Goal: Task Accomplishment & Management: Use online tool/utility

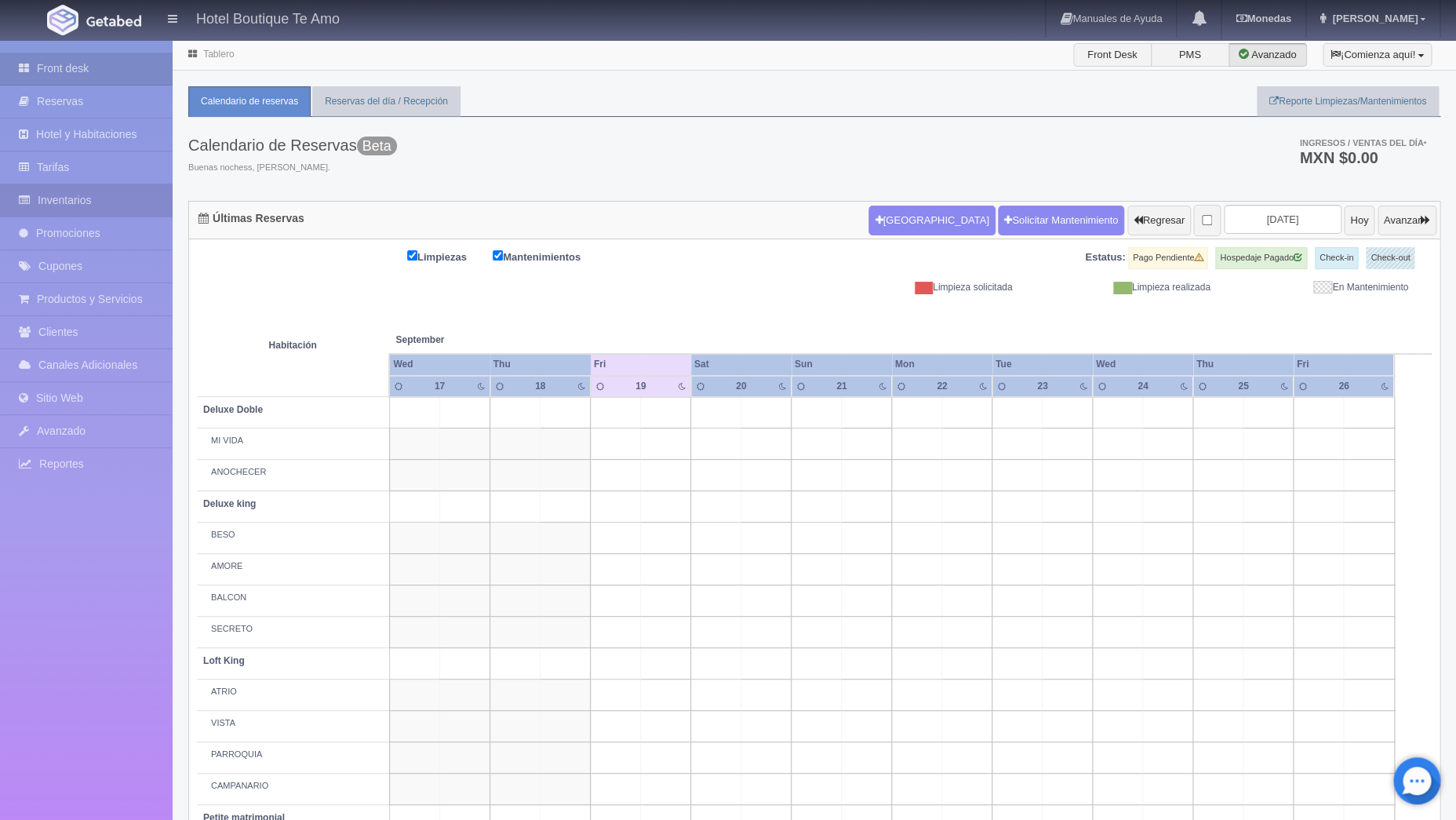
click at [98, 194] on link "Inventarios" at bounding box center [86, 200] width 172 height 32
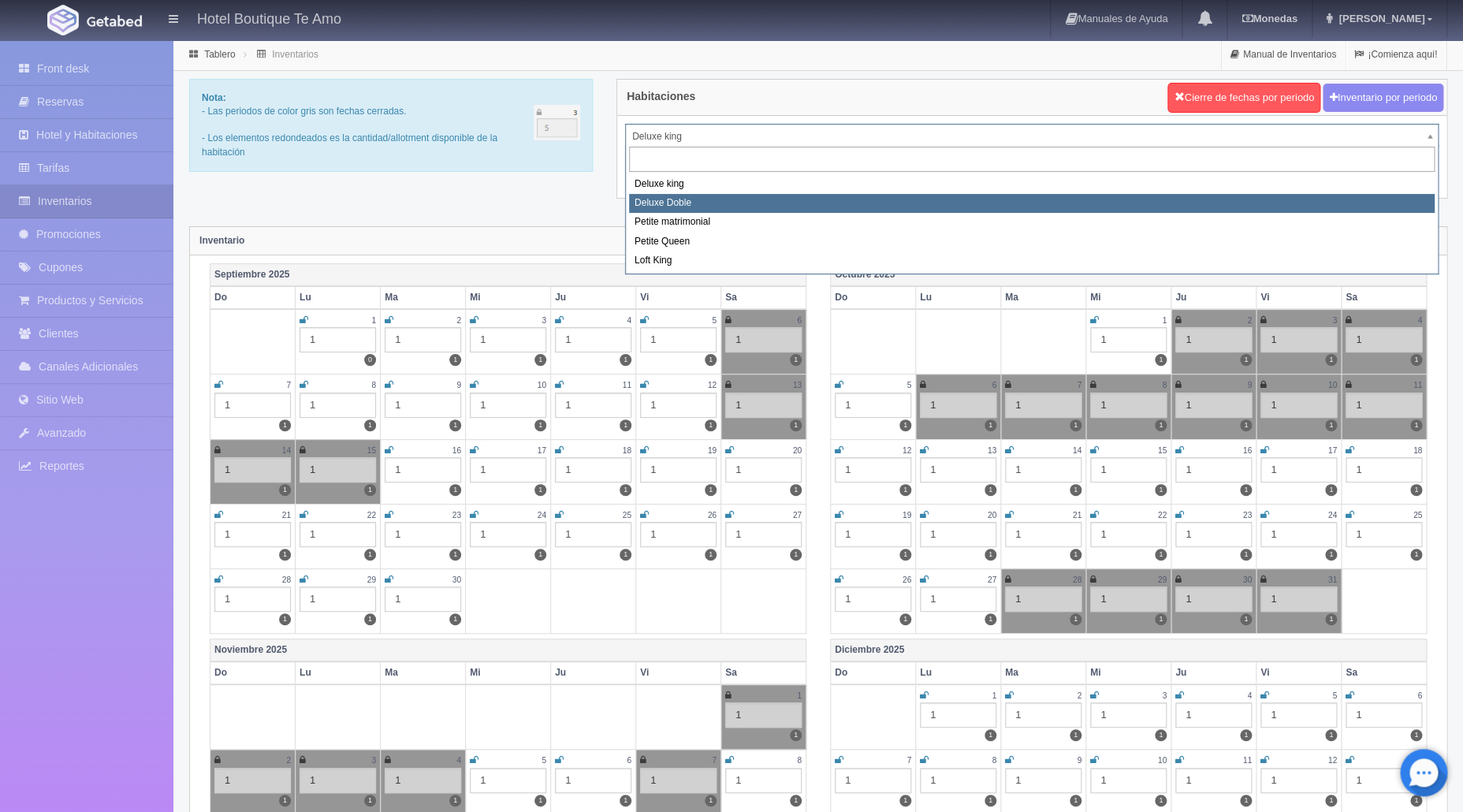
select select "2243"
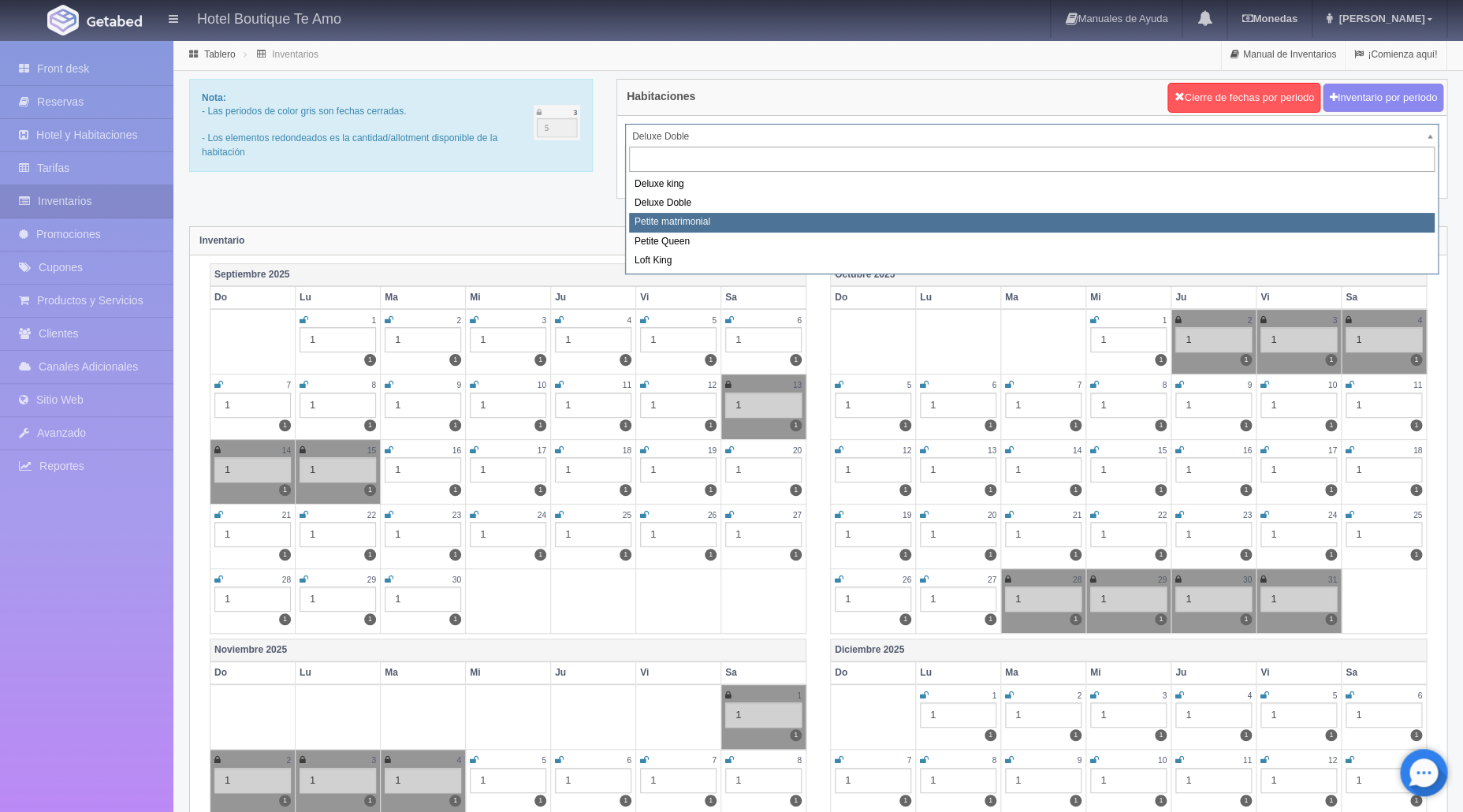
select select "2244"
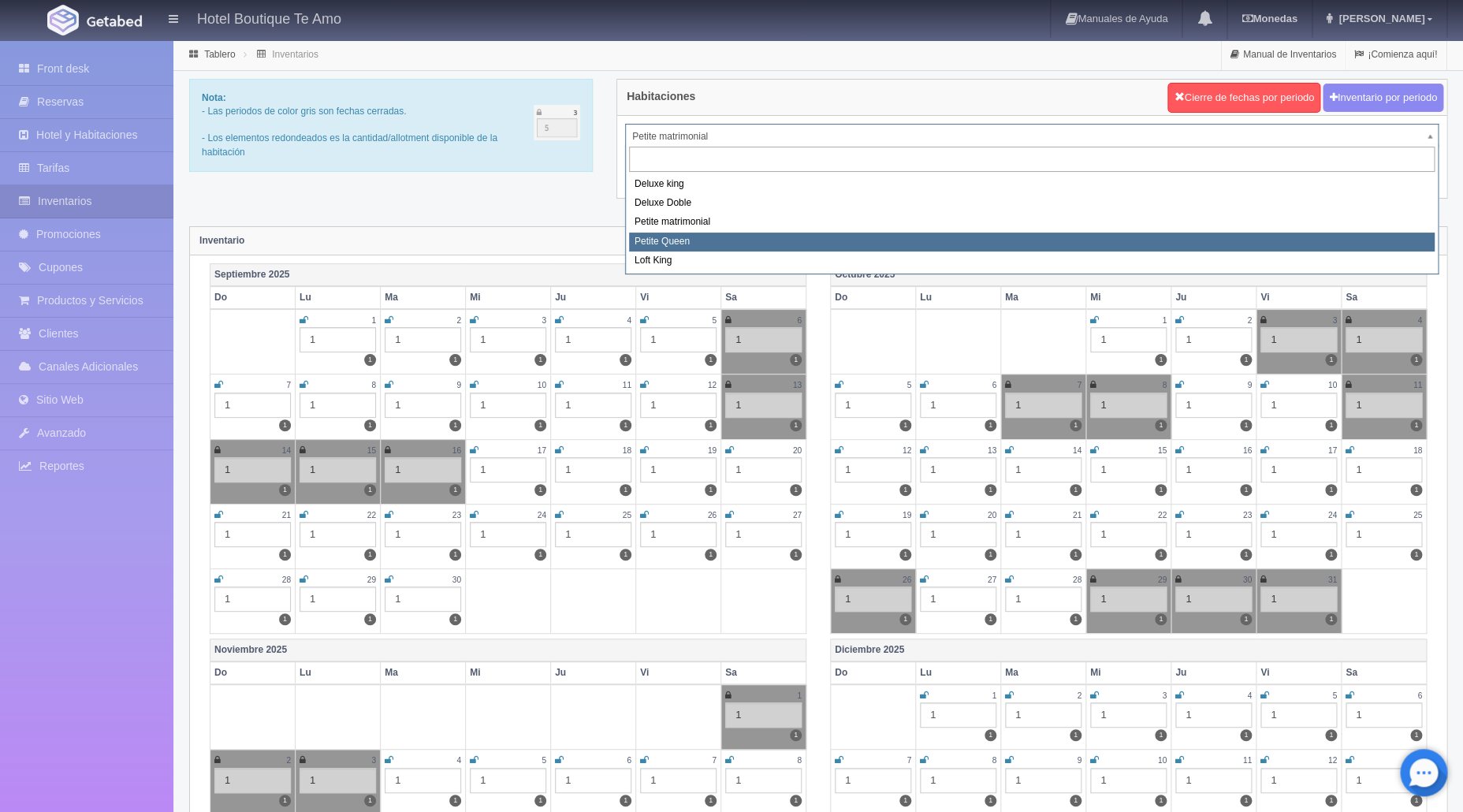
select select "2245"
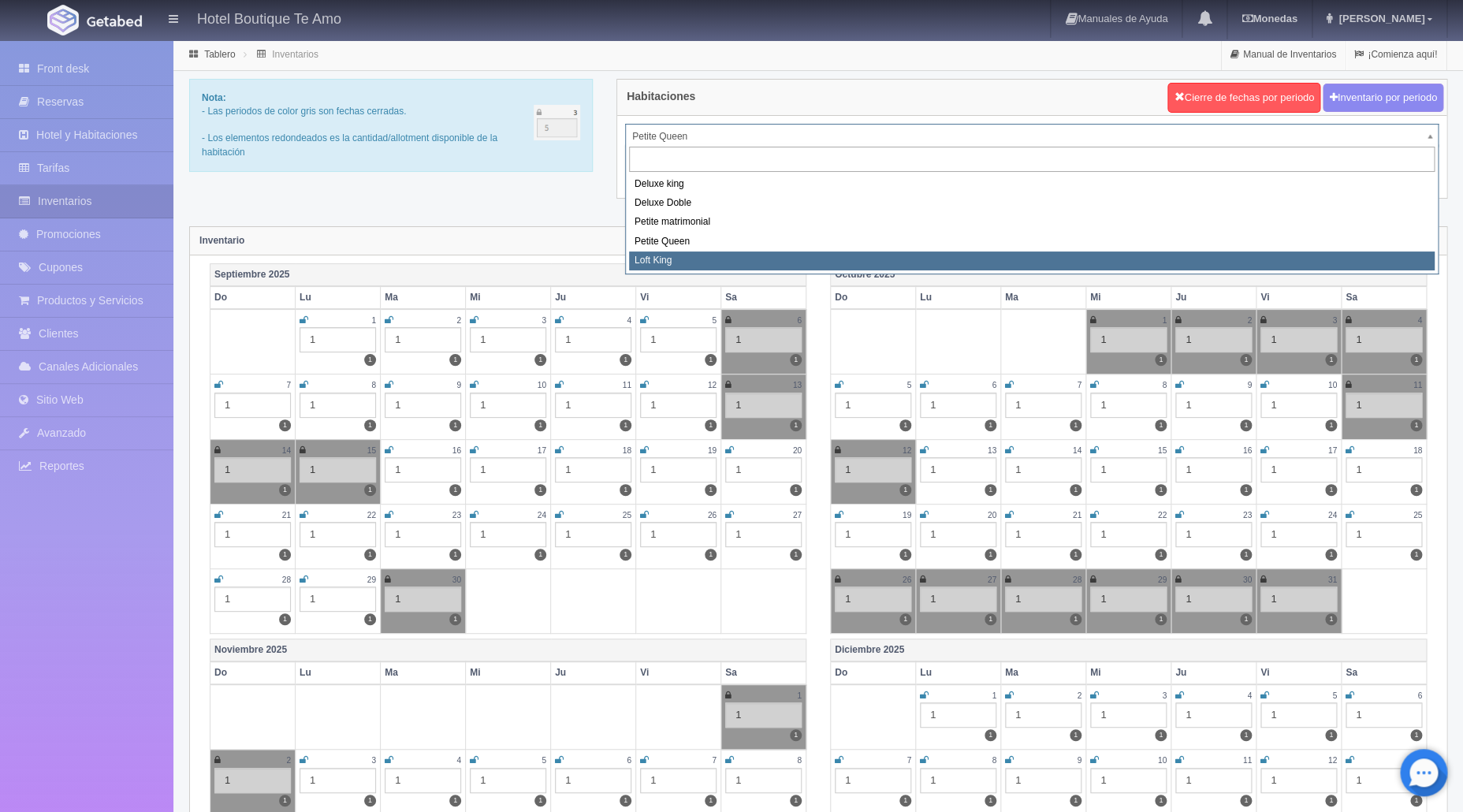
select select "2246"
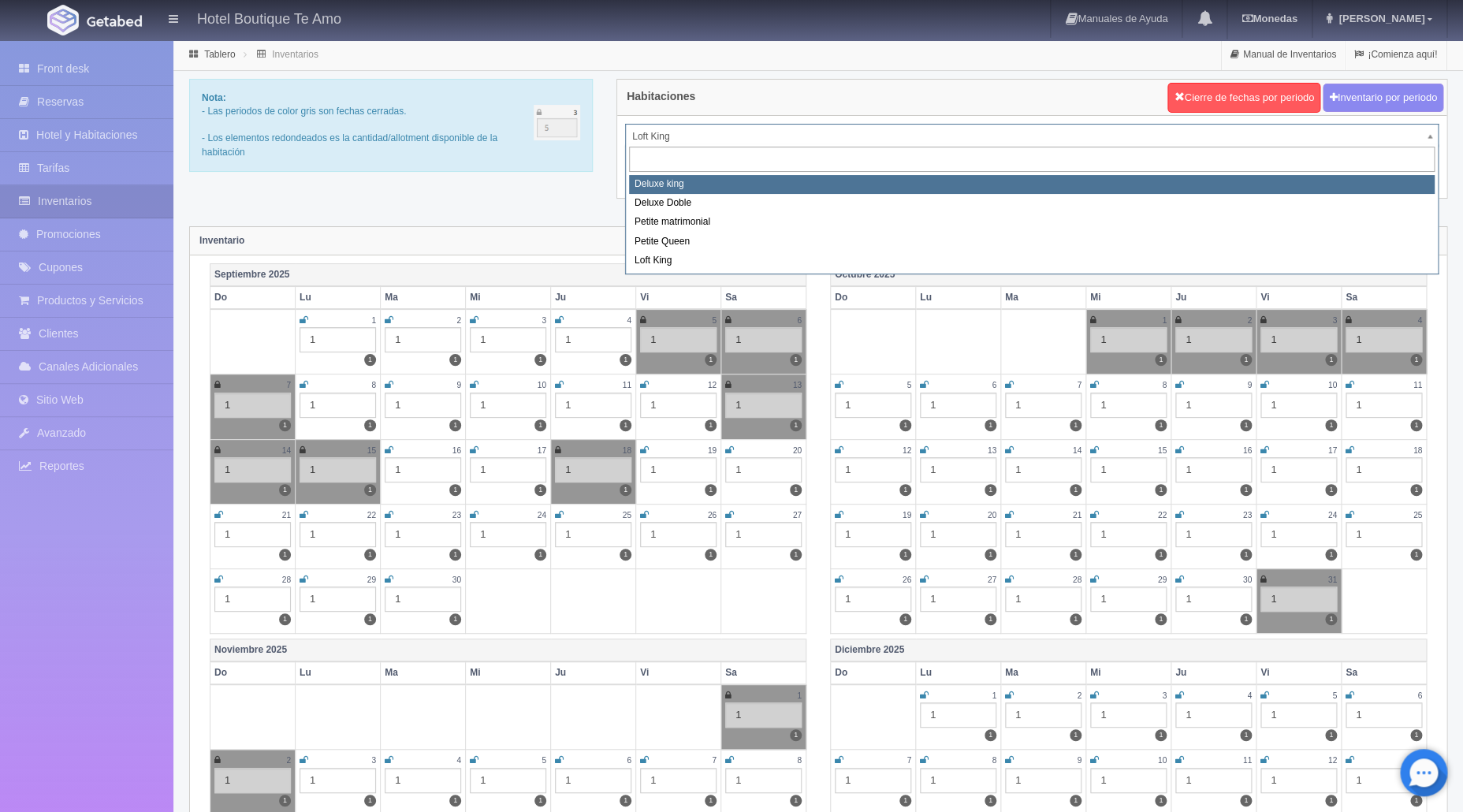
select select "2232"
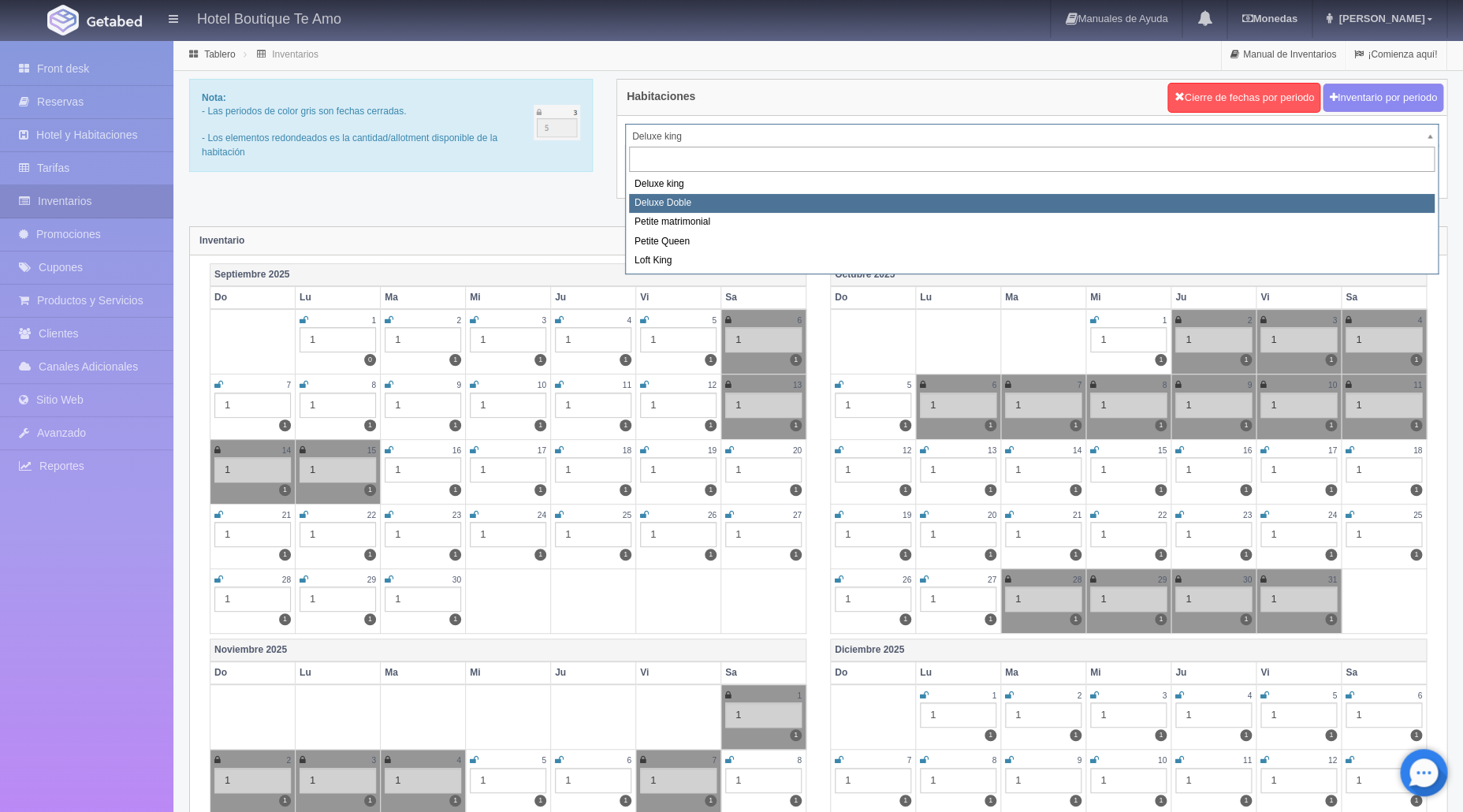
select select "2243"
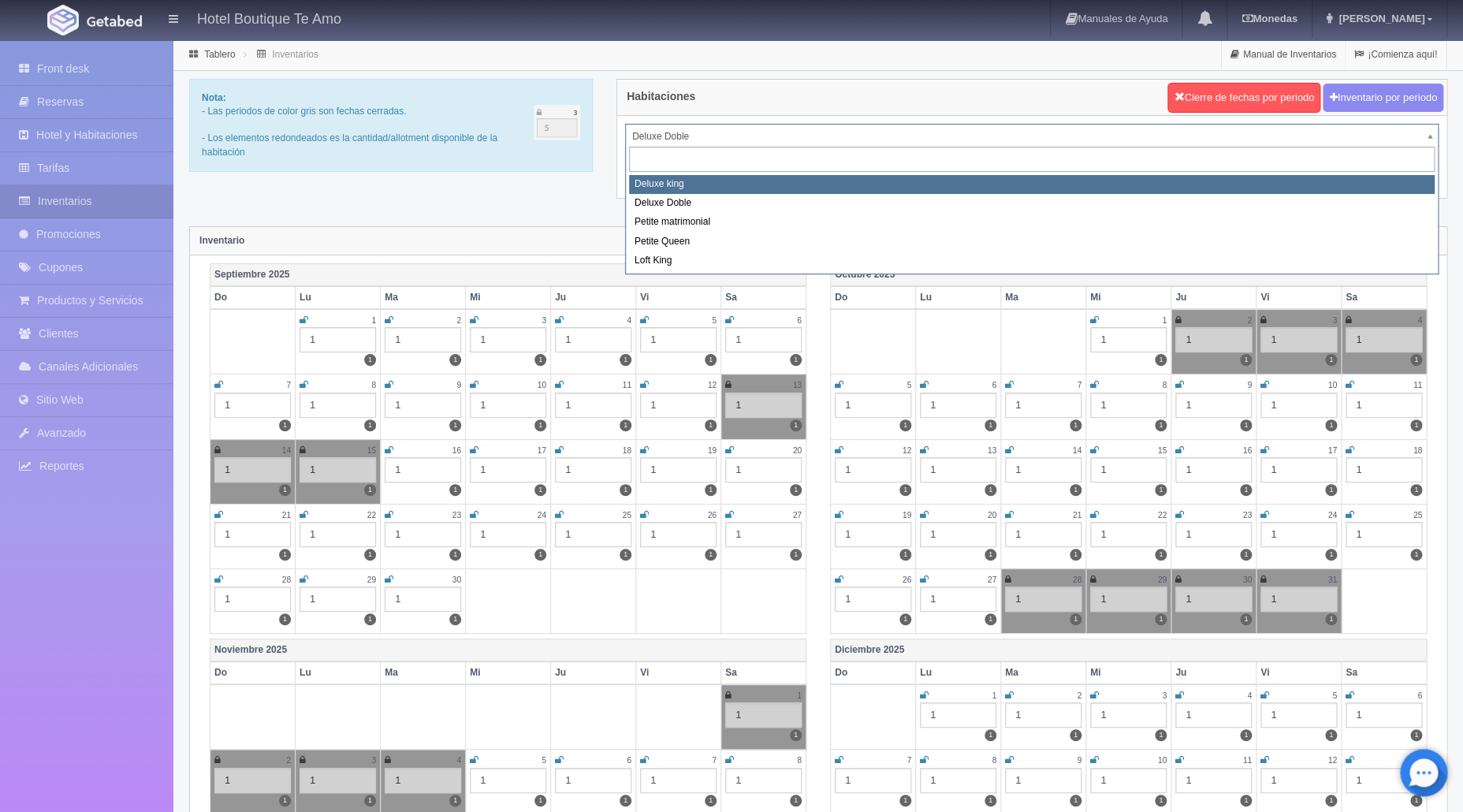
select select "2232"
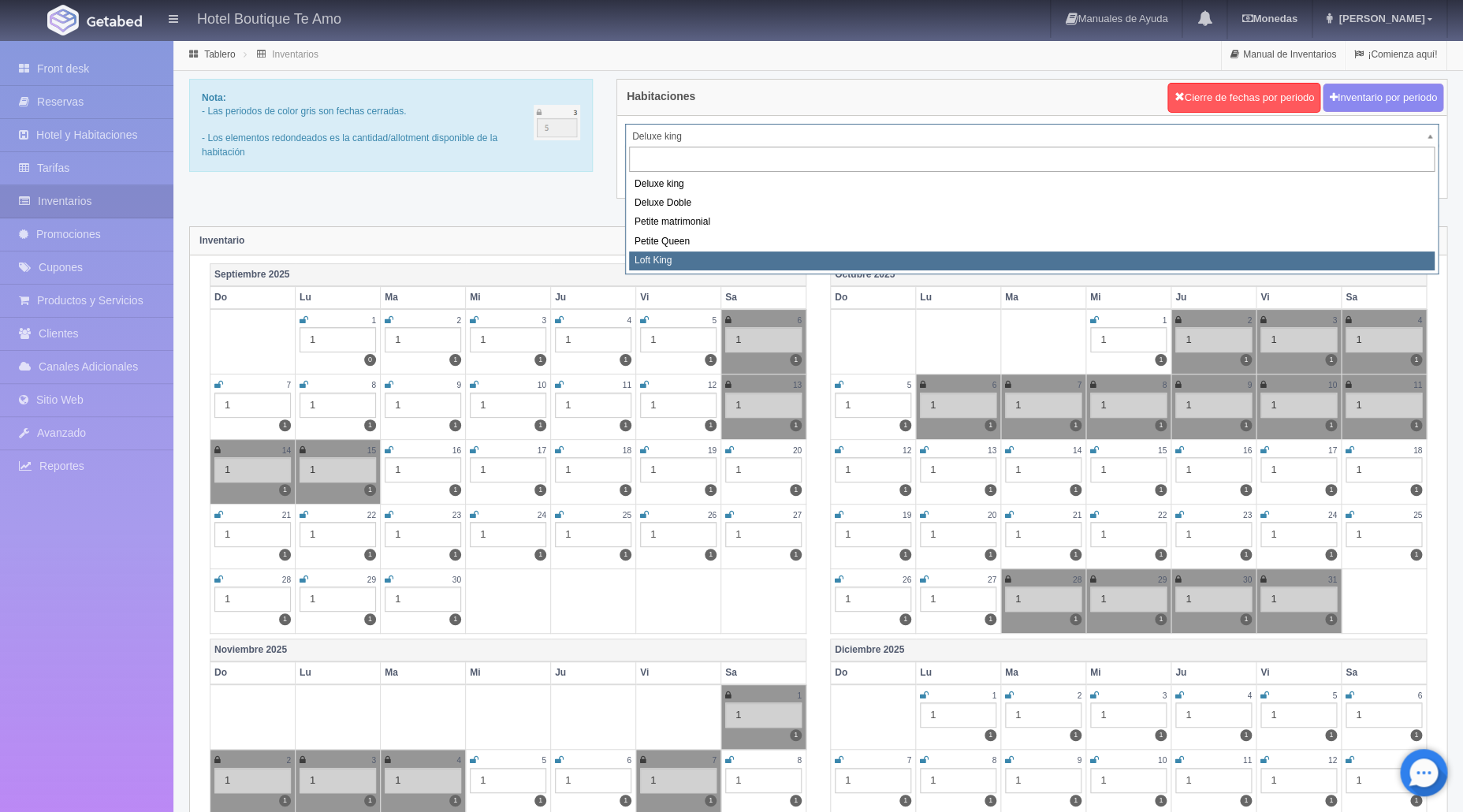
select select "2246"
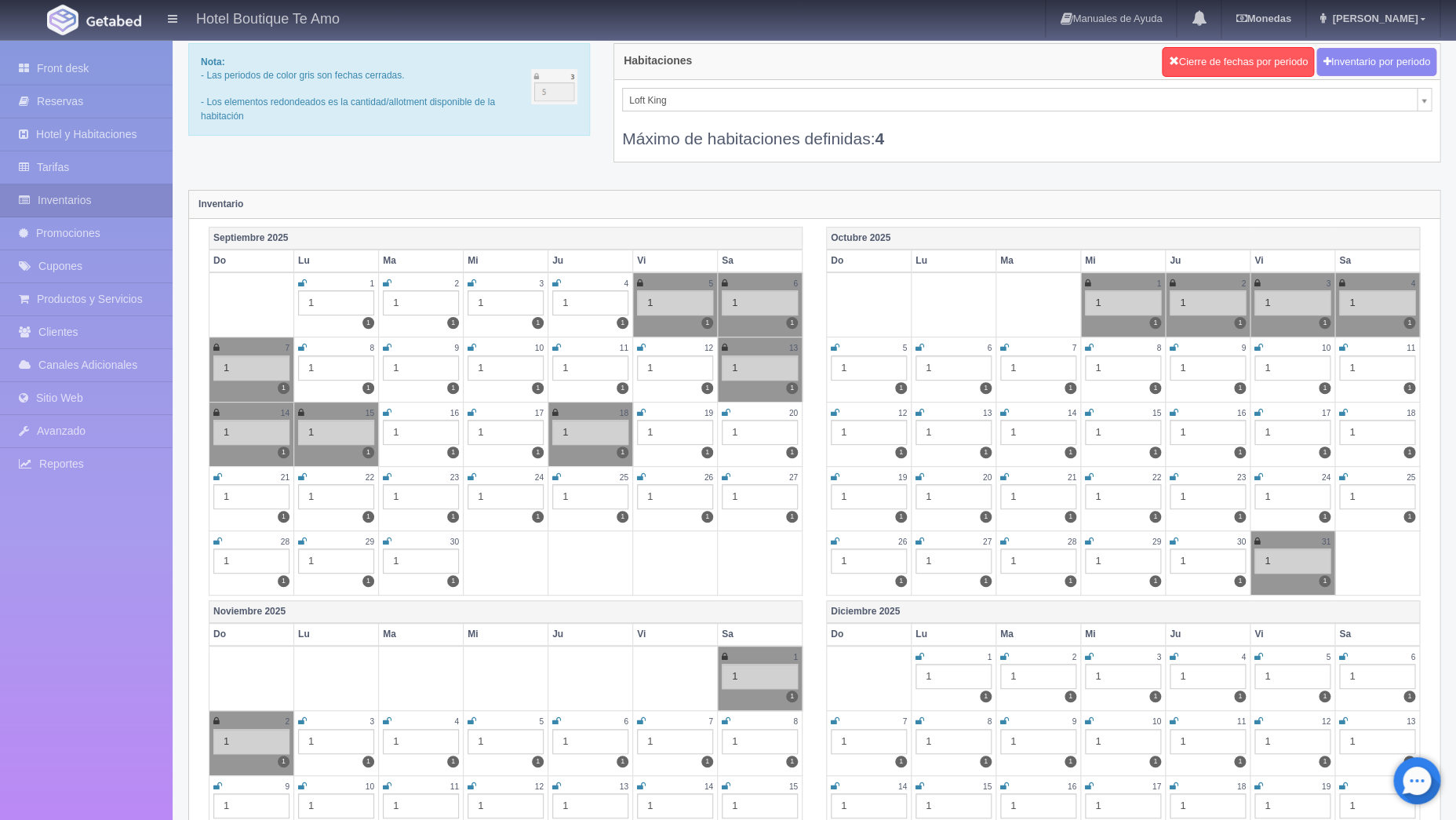
scroll to position [76, 0]
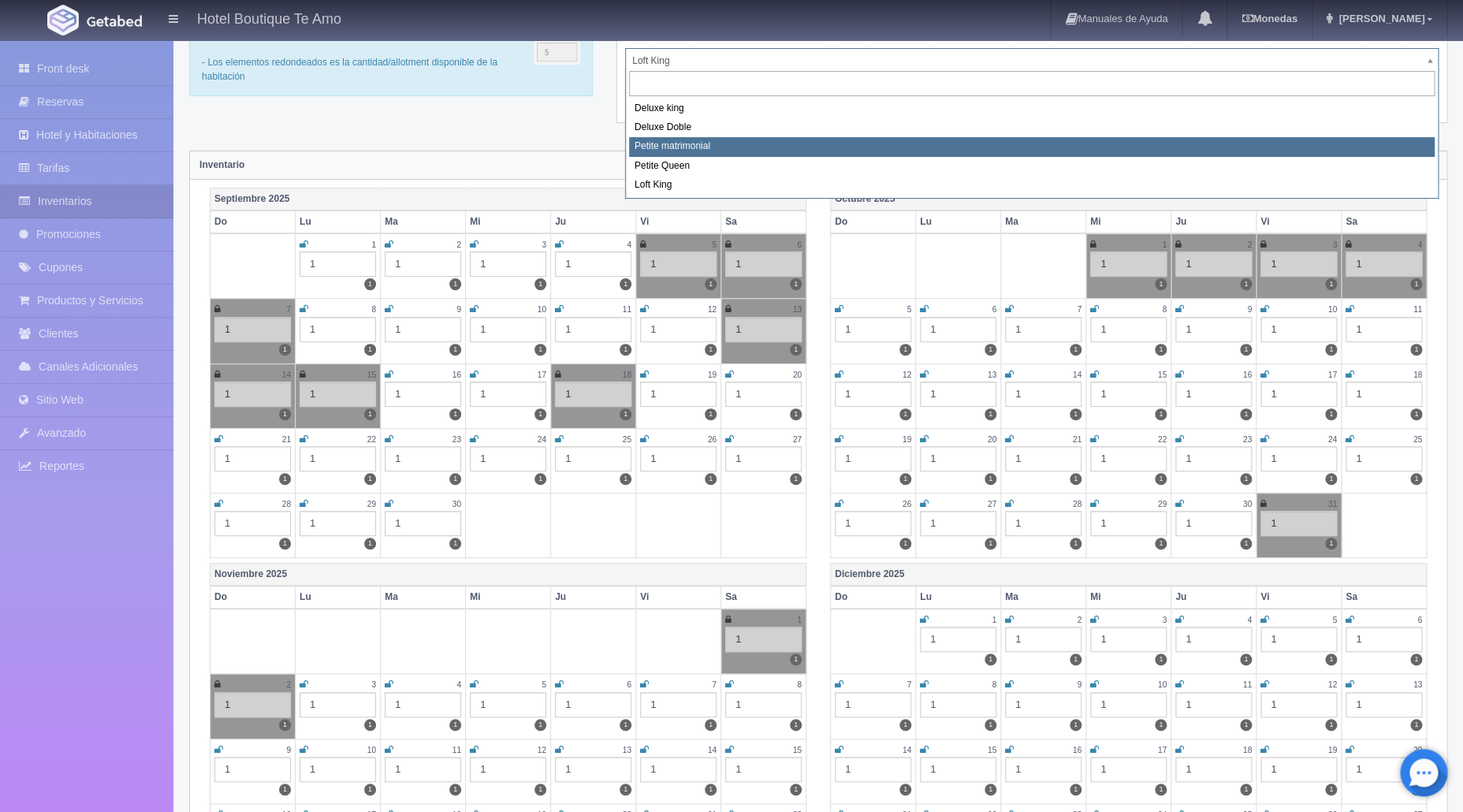
select select "2244"
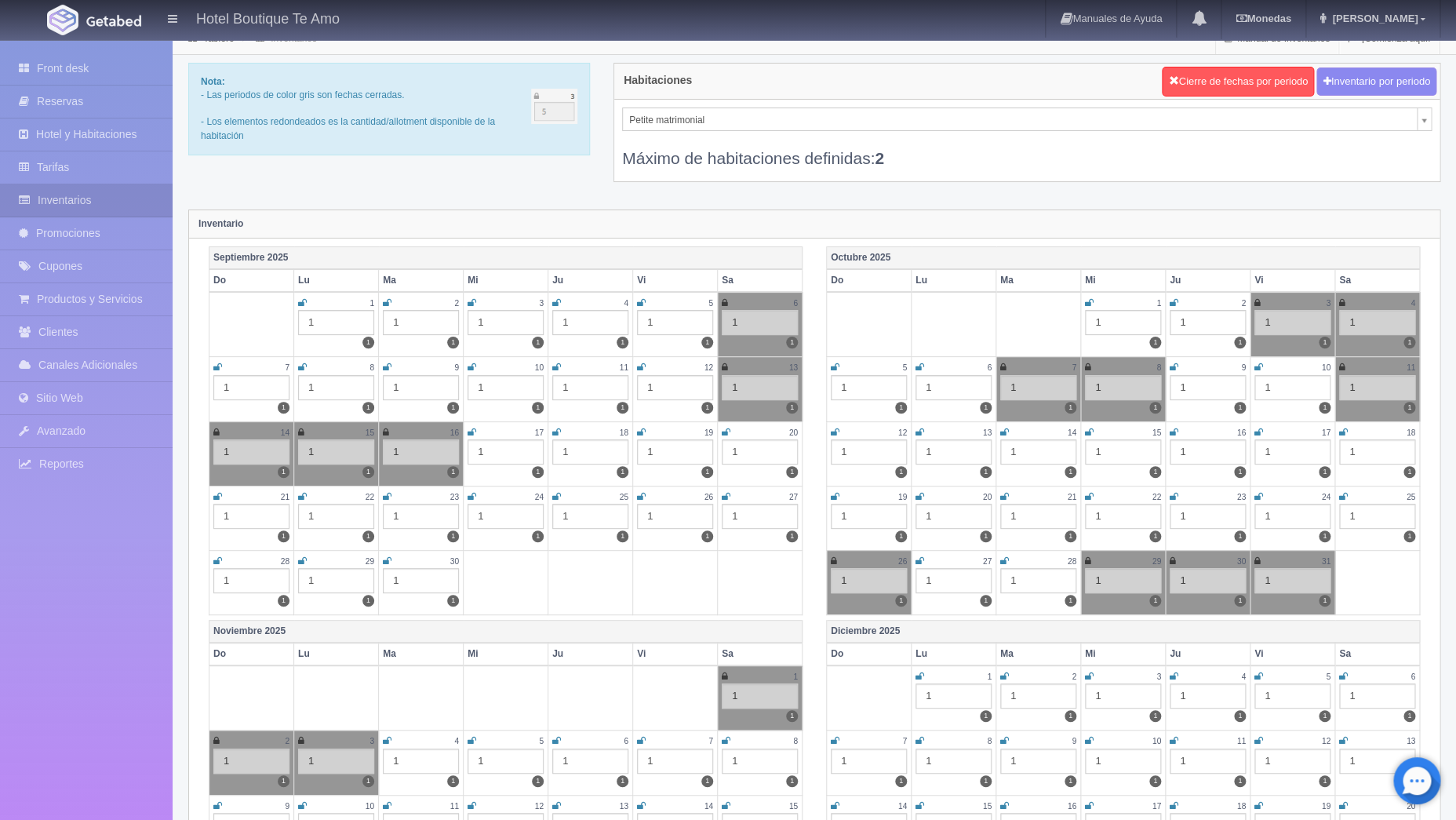
scroll to position [113, 0]
